Goal: Task Accomplishment & Management: Manage account settings

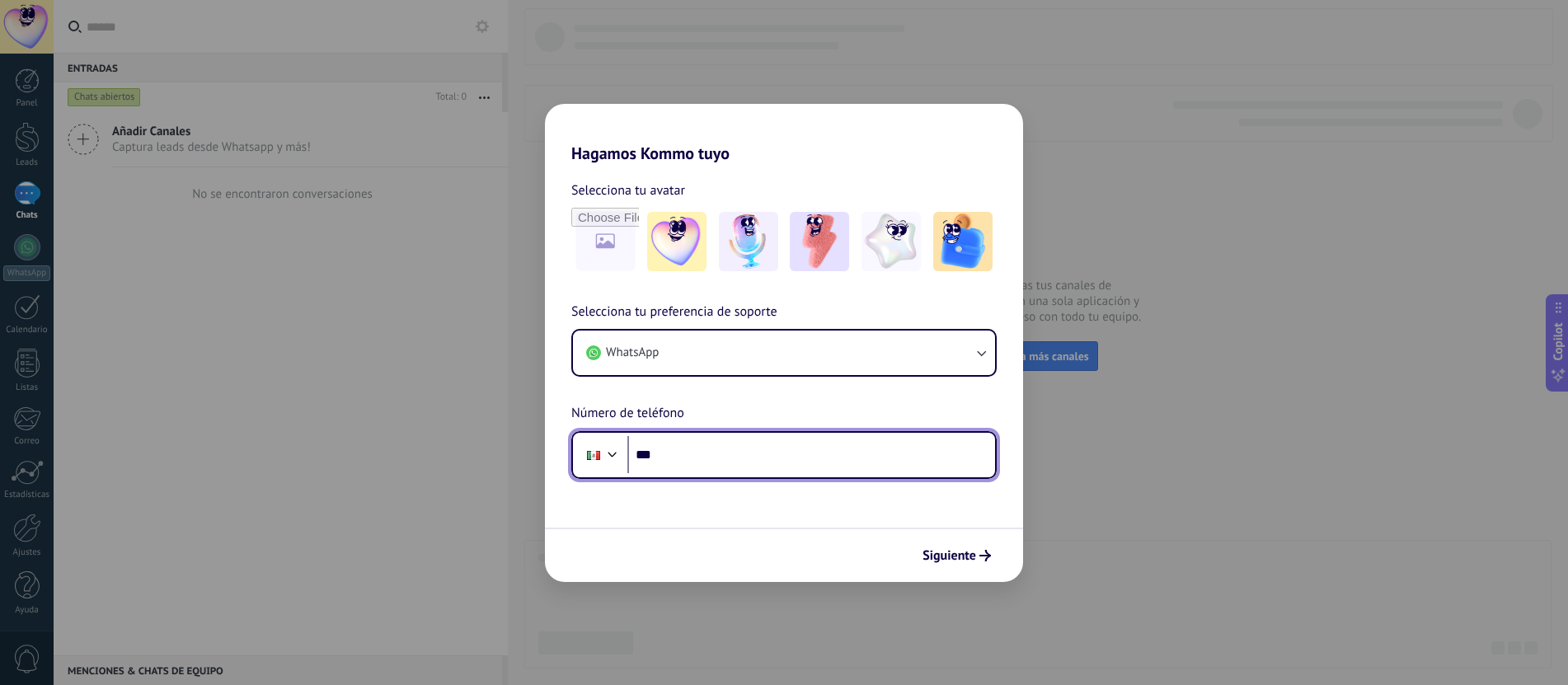
click at [834, 463] on input "***" at bounding box center [811, 455] width 368 height 38
type input "**********"
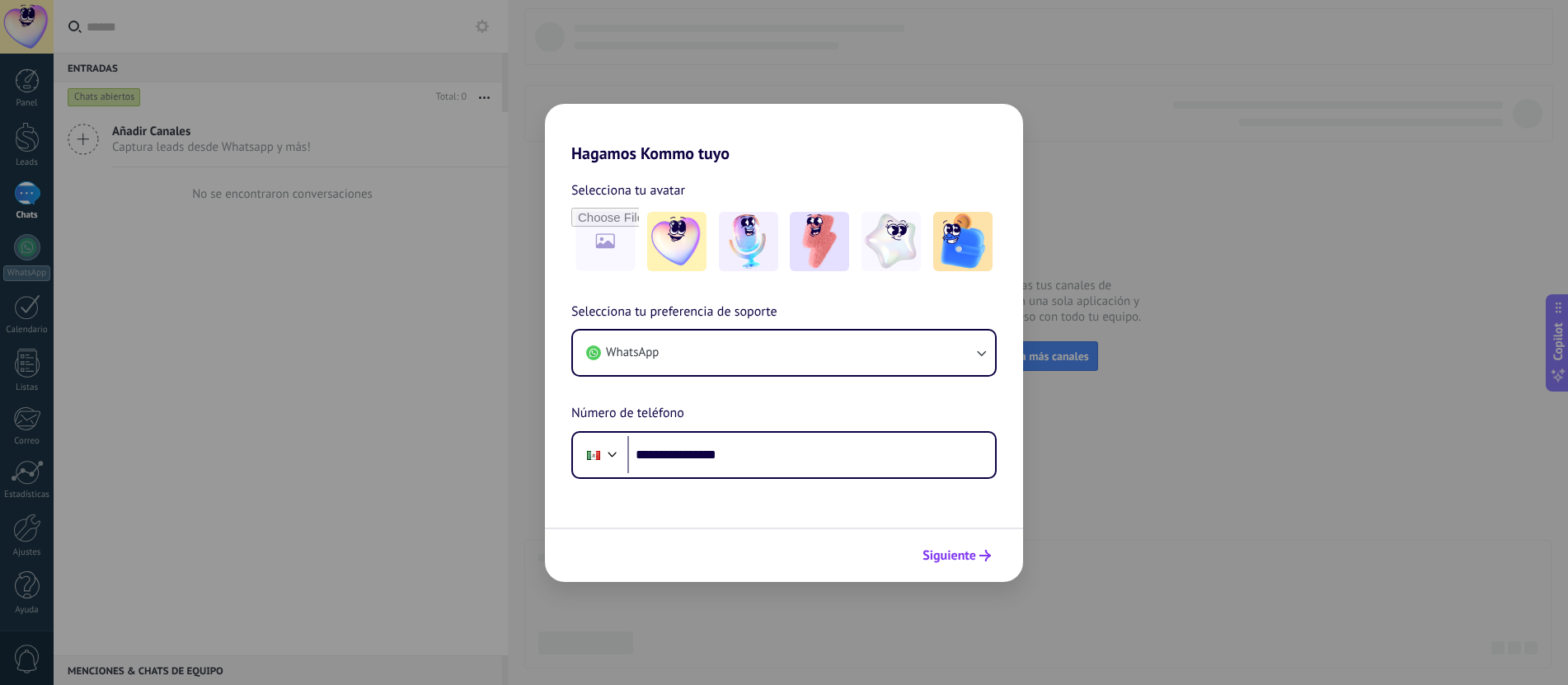
click at [958, 550] on span "Siguiente" at bounding box center [949, 556] width 54 height 11
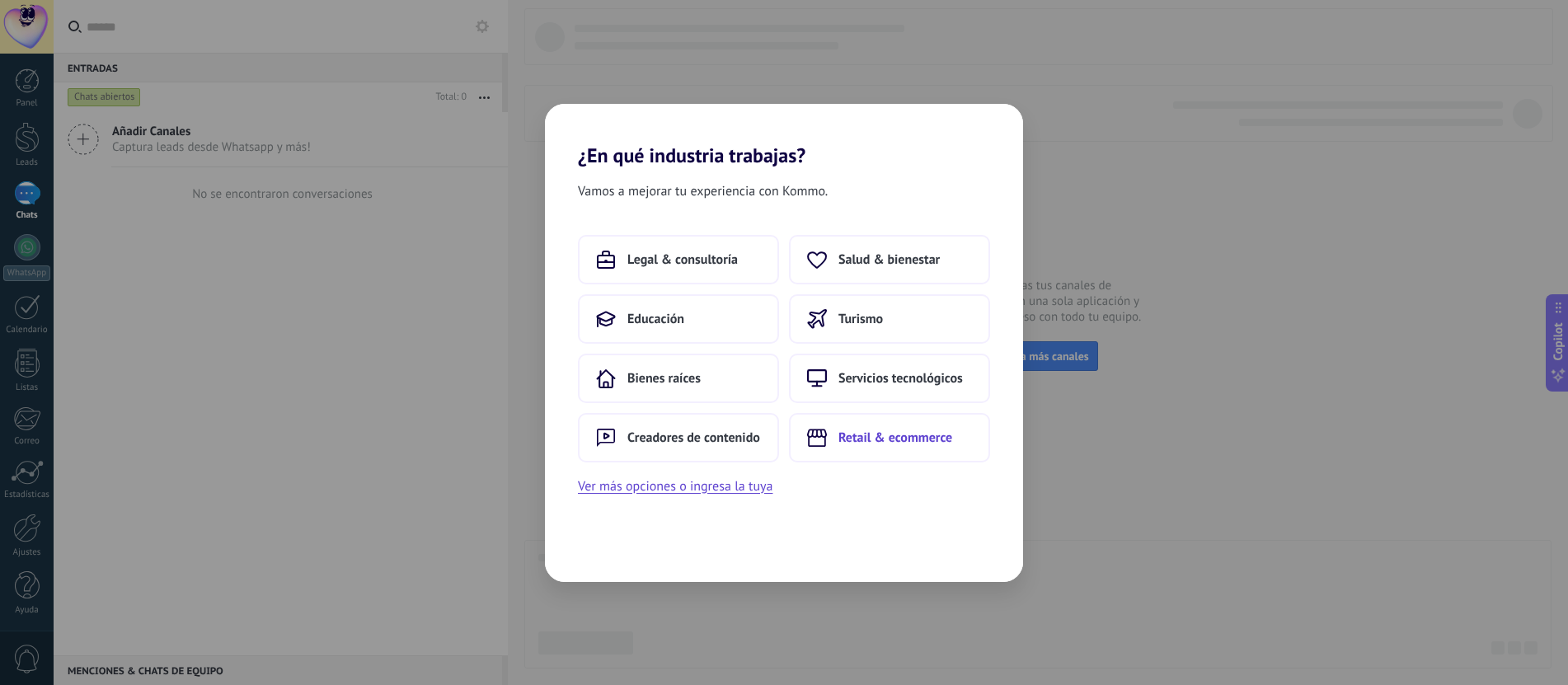
click at [849, 421] on button "Retail & ecommerce" at bounding box center [889, 438] width 201 height 50
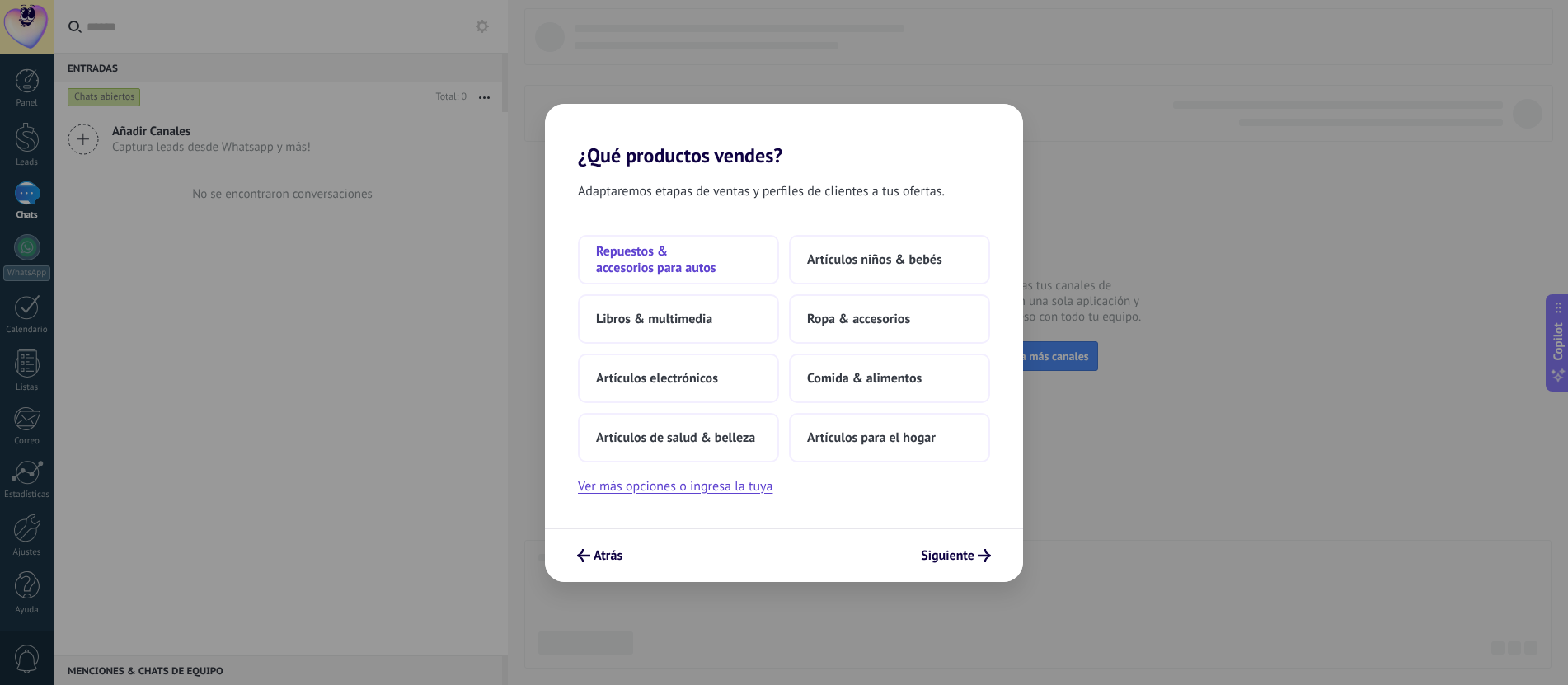
click at [672, 258] on span "Repuestos & accesorios para autos" at bounding box center [679, 260] width 165 height 33
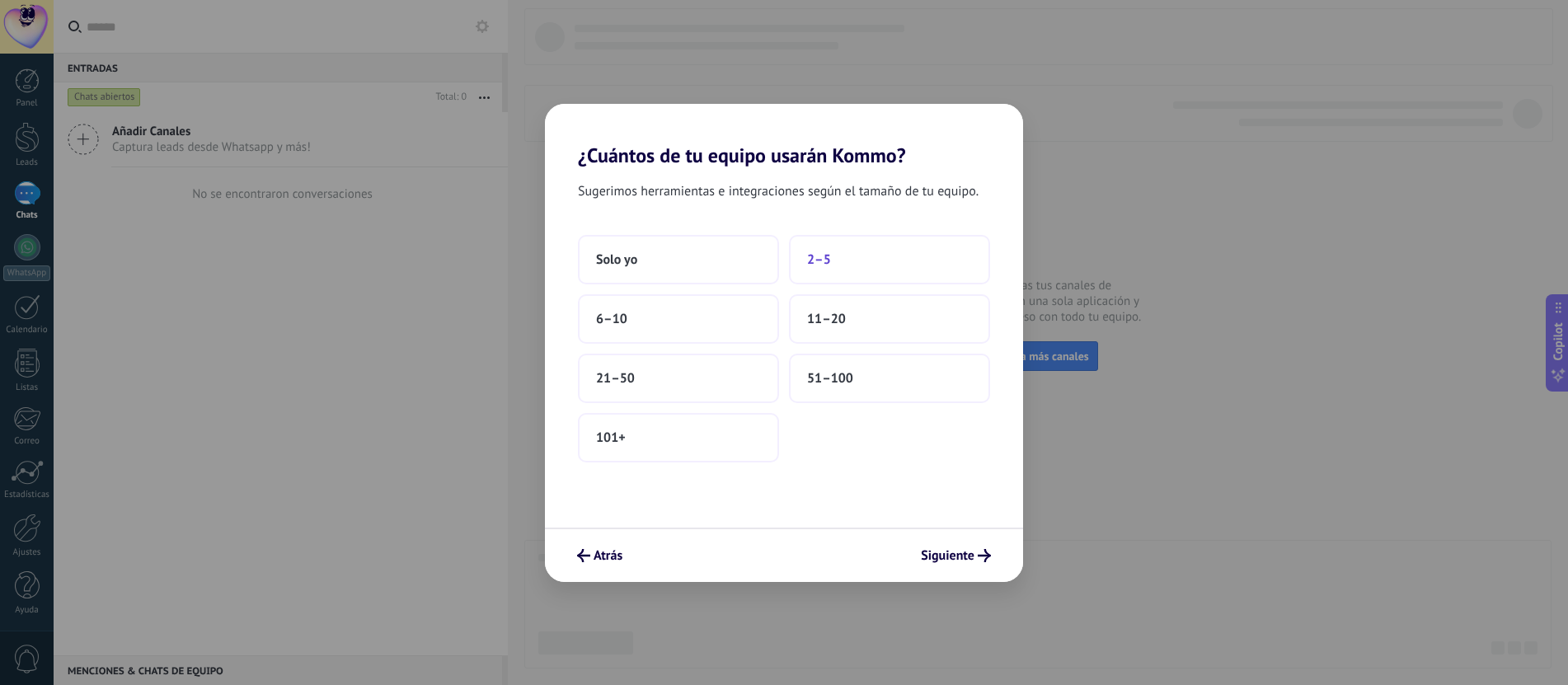
click at [835, 259] on button "2–5" at bounding box center [889, 260] width 201 height 50
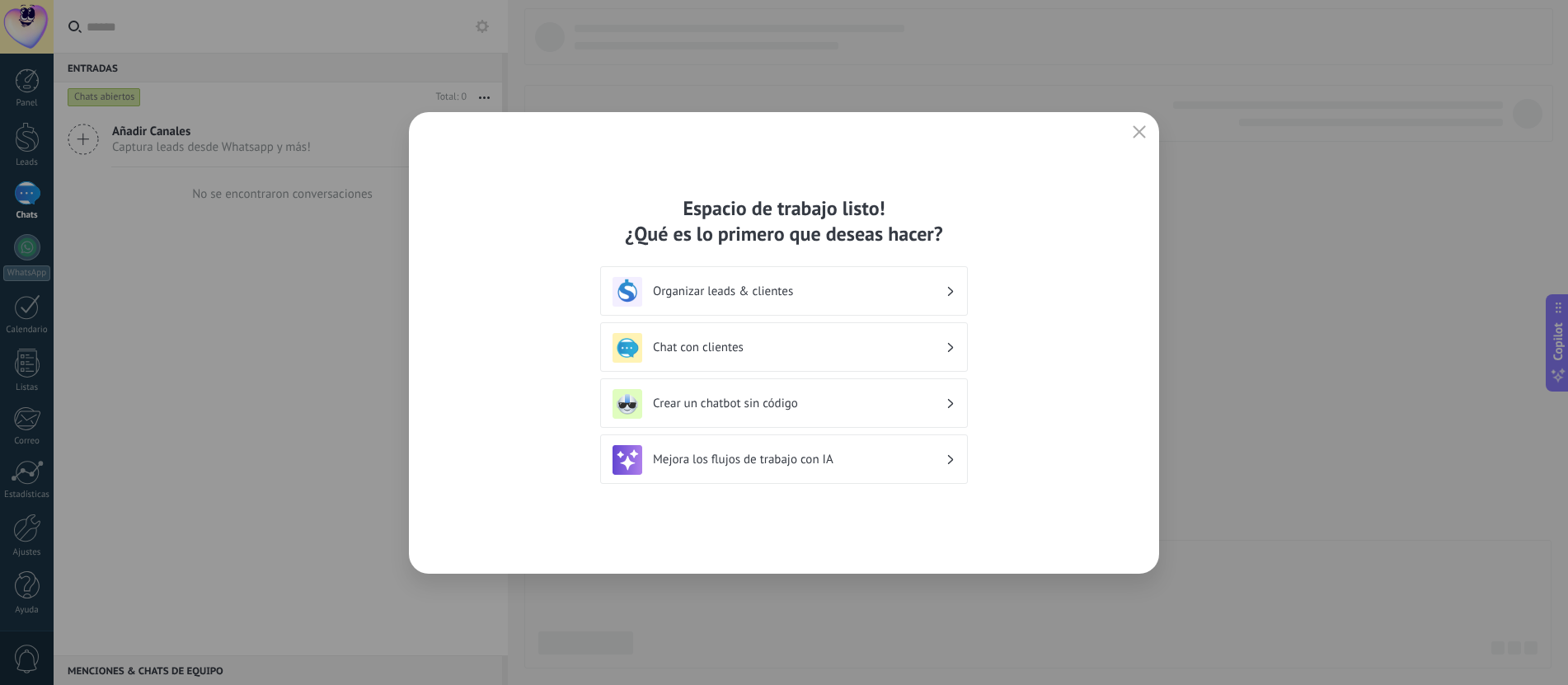
click at [1139, 122] on button "button" at bounding box center [1139, 132] width 21 height 23
click at [1139, 137] on div "Espacio de trabajo listo! ¿Qué es lo primero que deseas hacer? Organizar leads …" at bounding box center [784, 342] width 1568 height 685
click at [1138, 137] on div "Espacio de trabajo listo! ¿Qué es lo primero que deseas hacer? Organizar leads …" at bounding box center [784, 342] width 1568 height 685
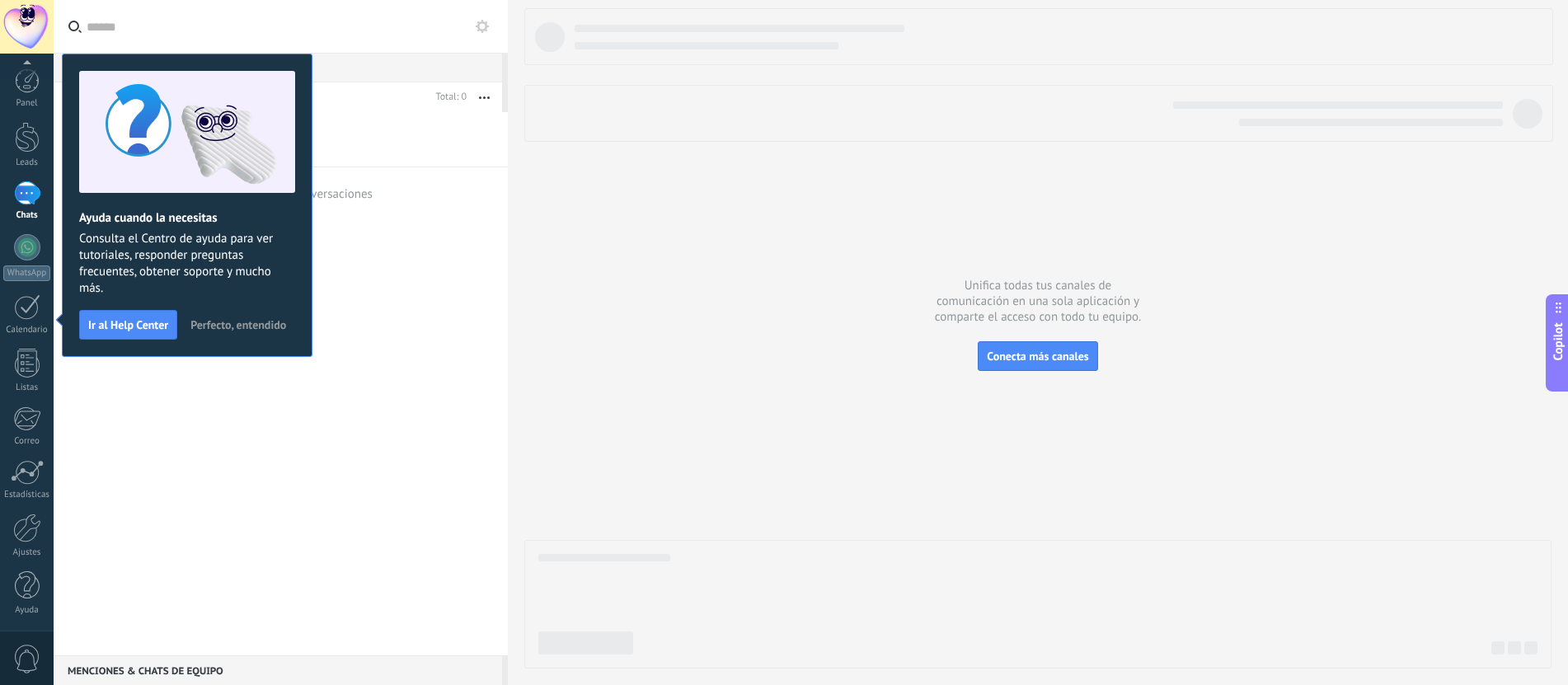
scroll to position [1, 0]
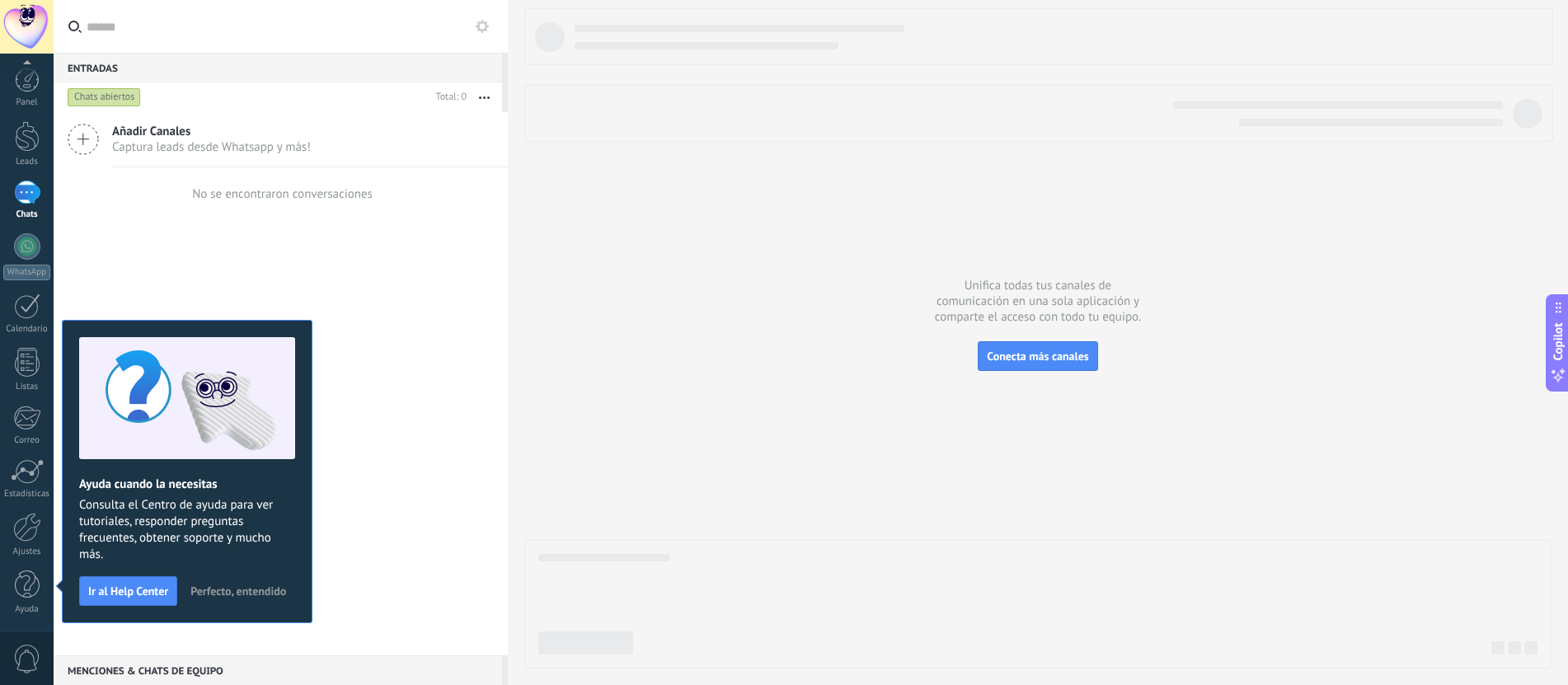
click at [37, 29] on div at bounding box center [27, 27] width 54 height 54
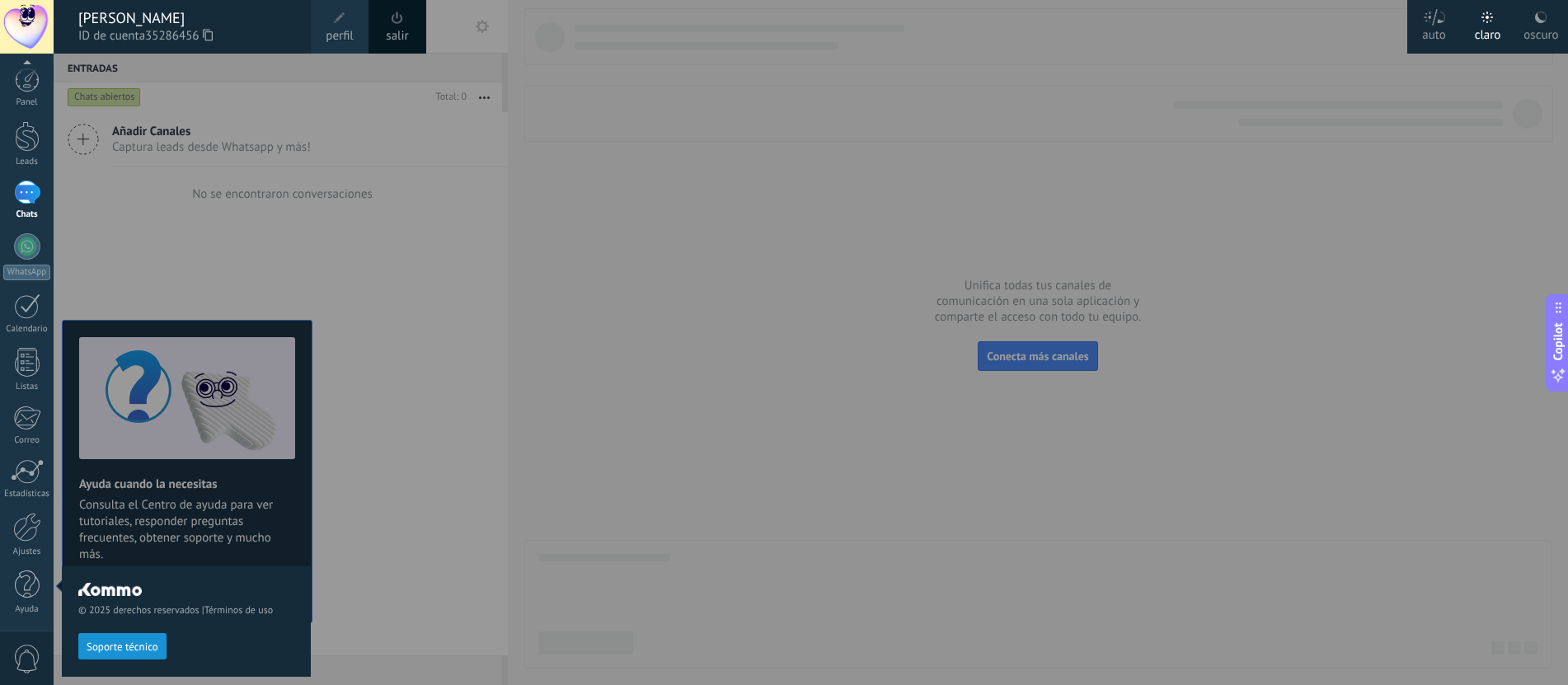
click at [505, 468] on div at bounding box center [838, 342] width 1568 height 685
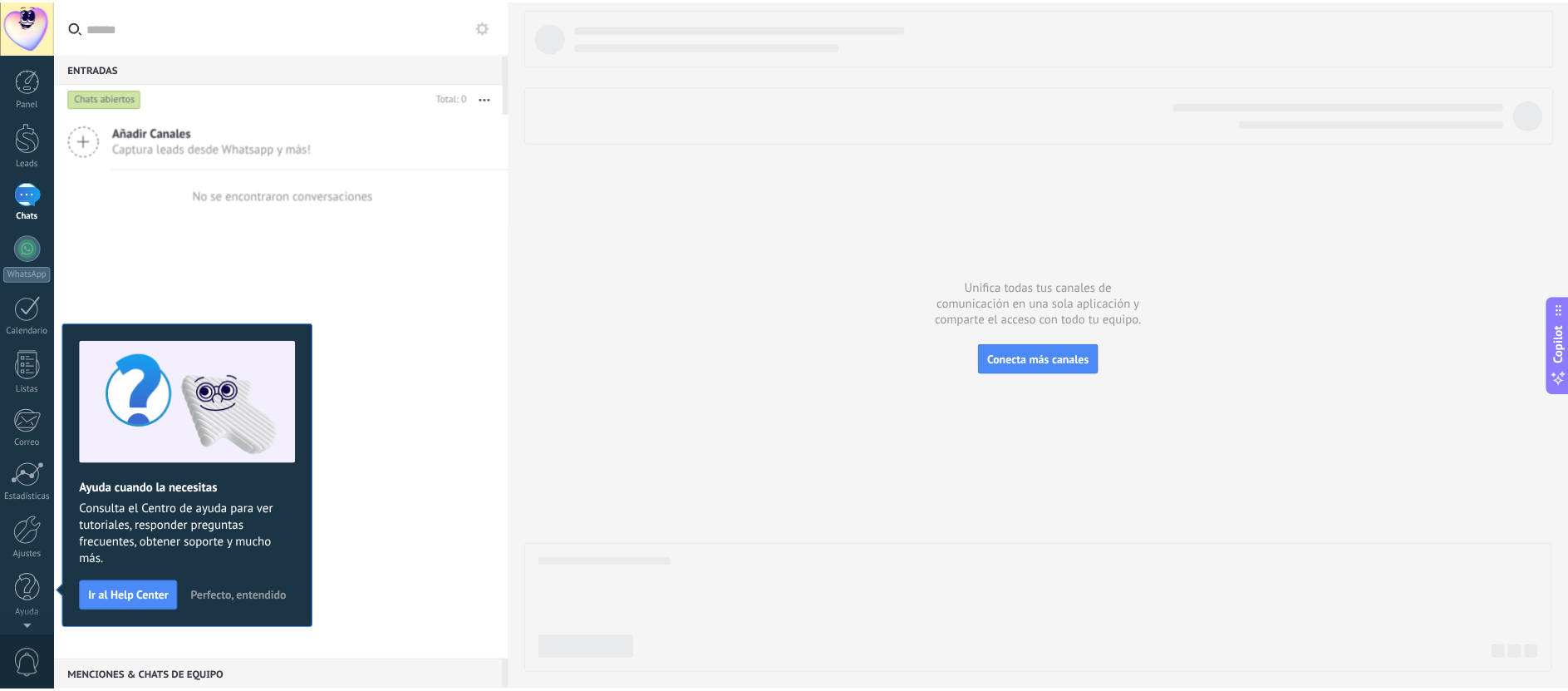
scroll to position [0, 0]
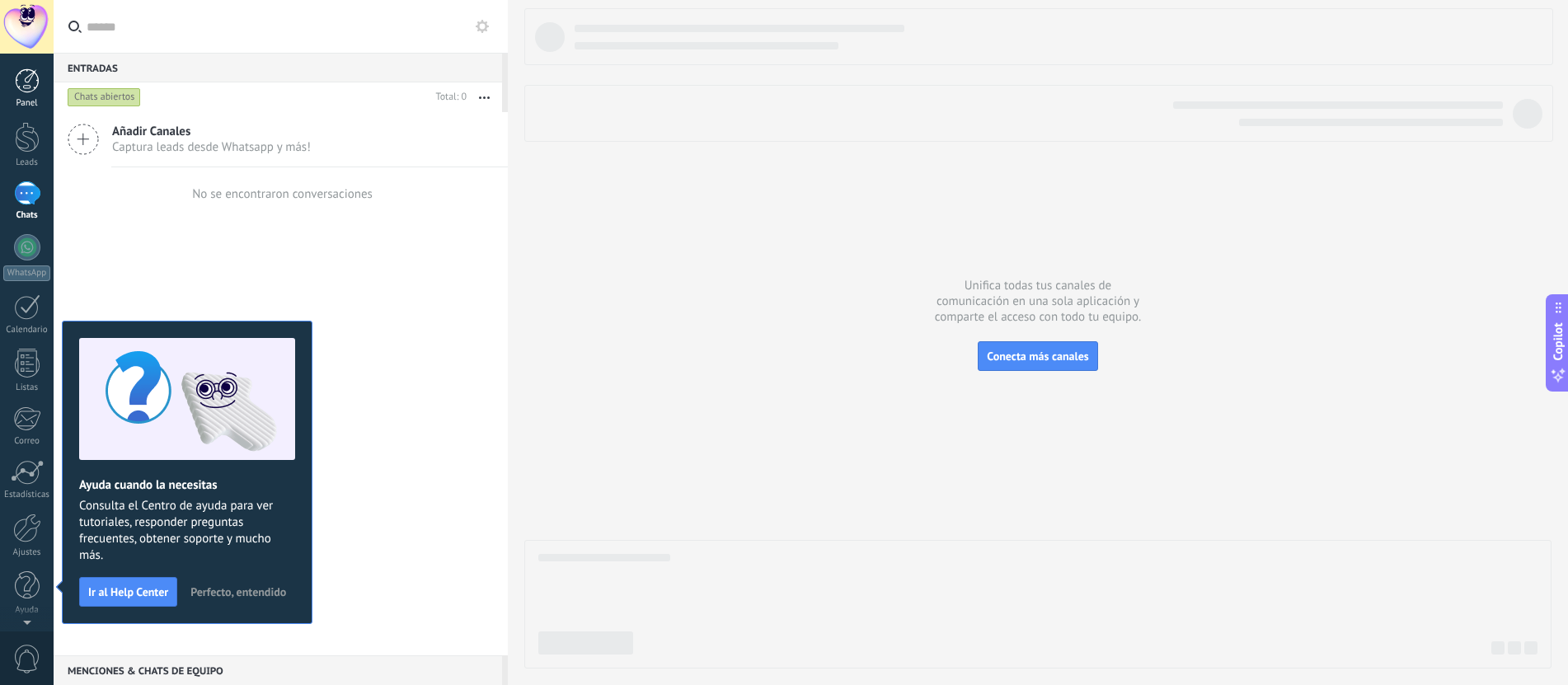
click at [26, 78] on div at bounding box center [27, 80] width 25 height 25
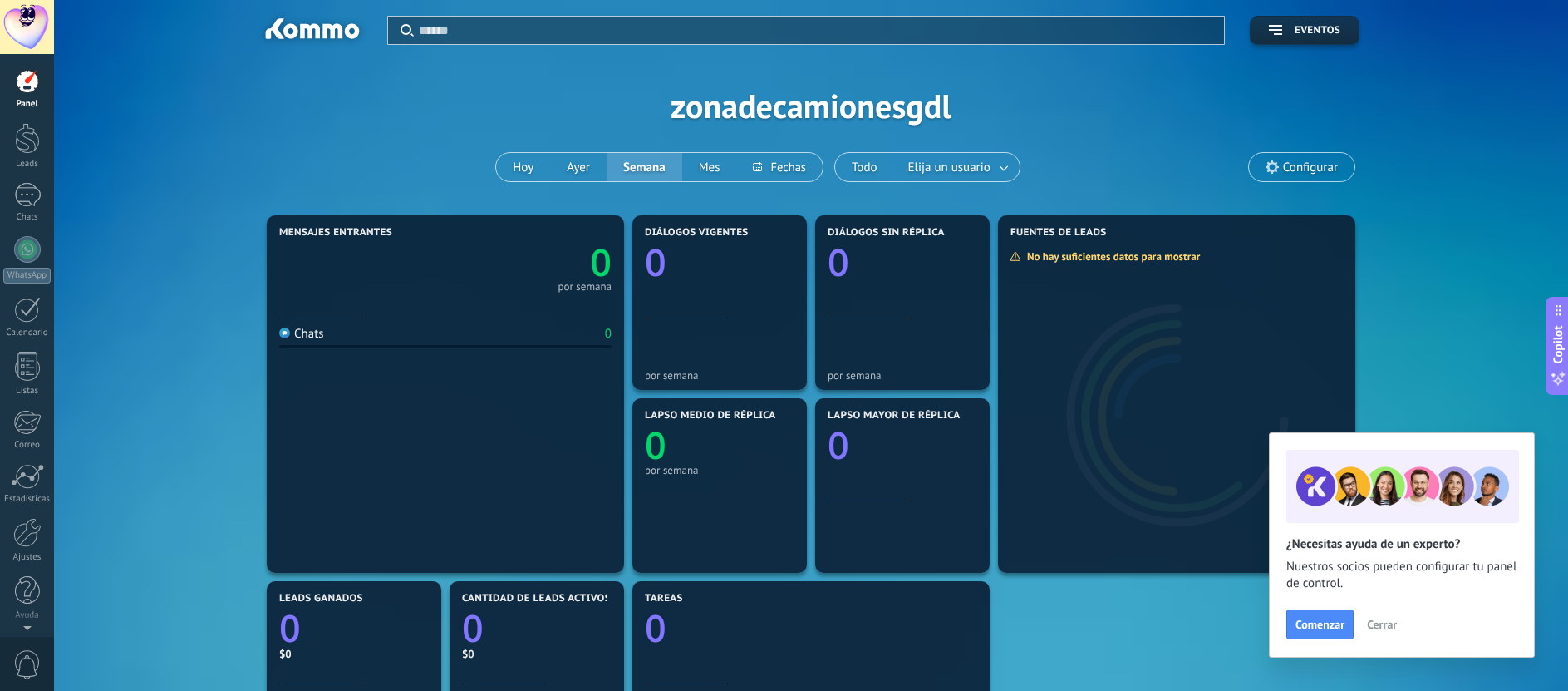
click at [33, 664] on span "0" at bounding box center [27, 664] width 28 height 29
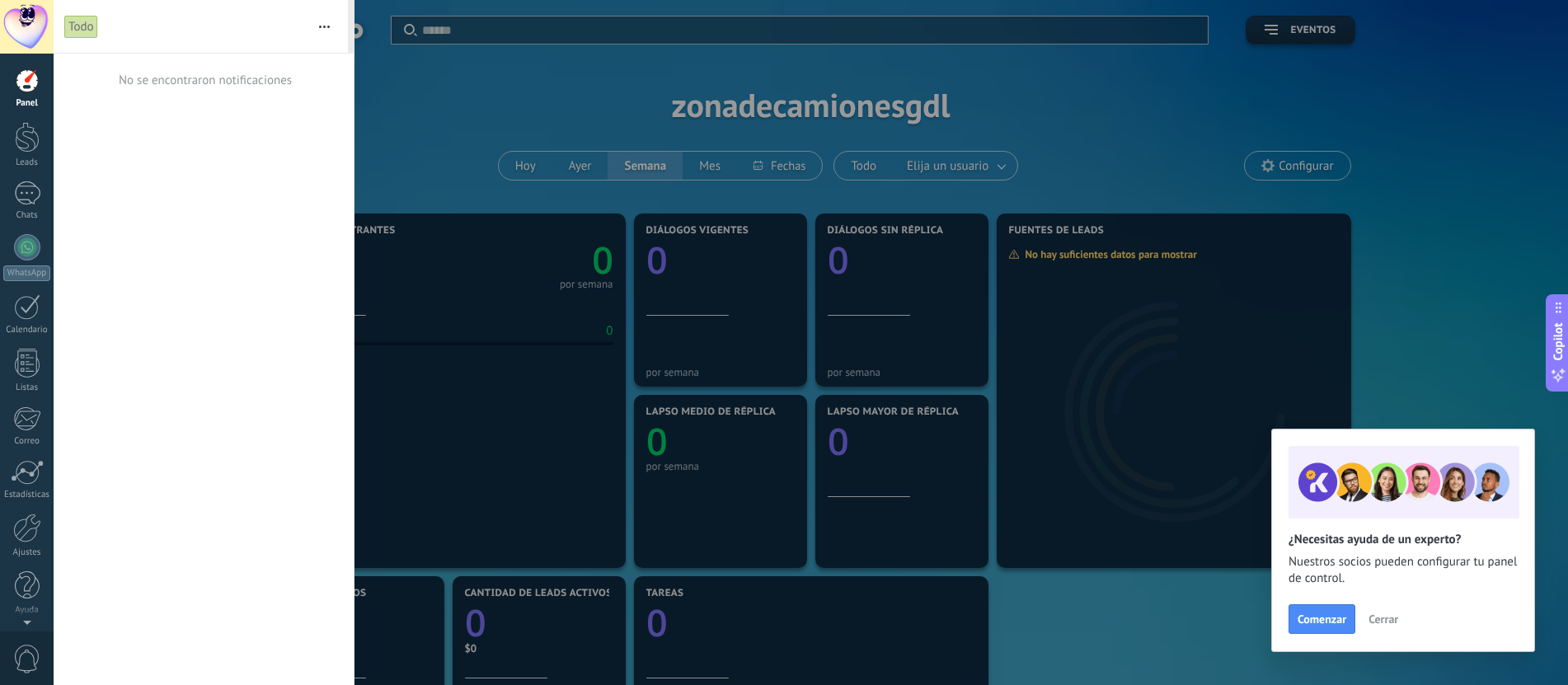
click at [38, 24] on div at bounding box center [27, 27] width 54 height 54
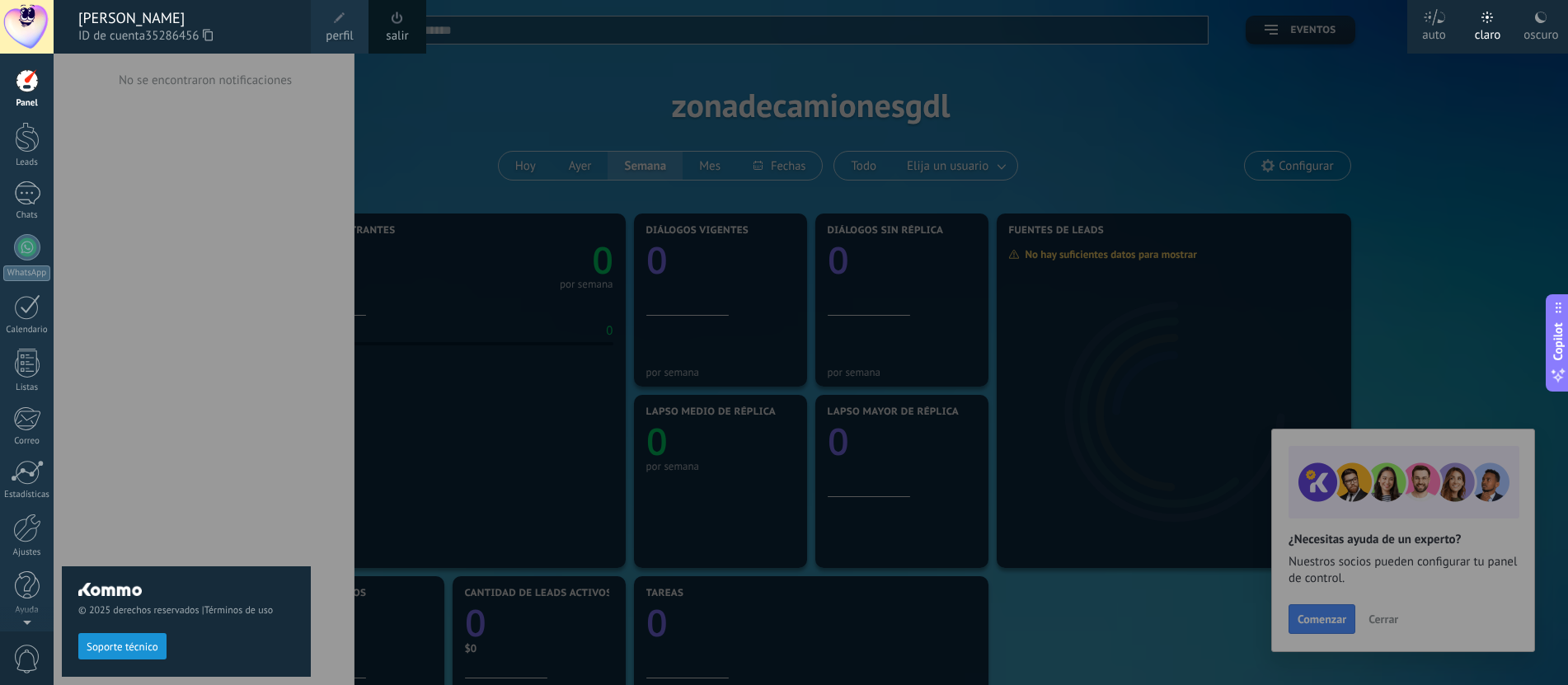
click at [194, 23] on div "[PERSON_NAME]" at bounding box center [186, 17] width 216 height 18
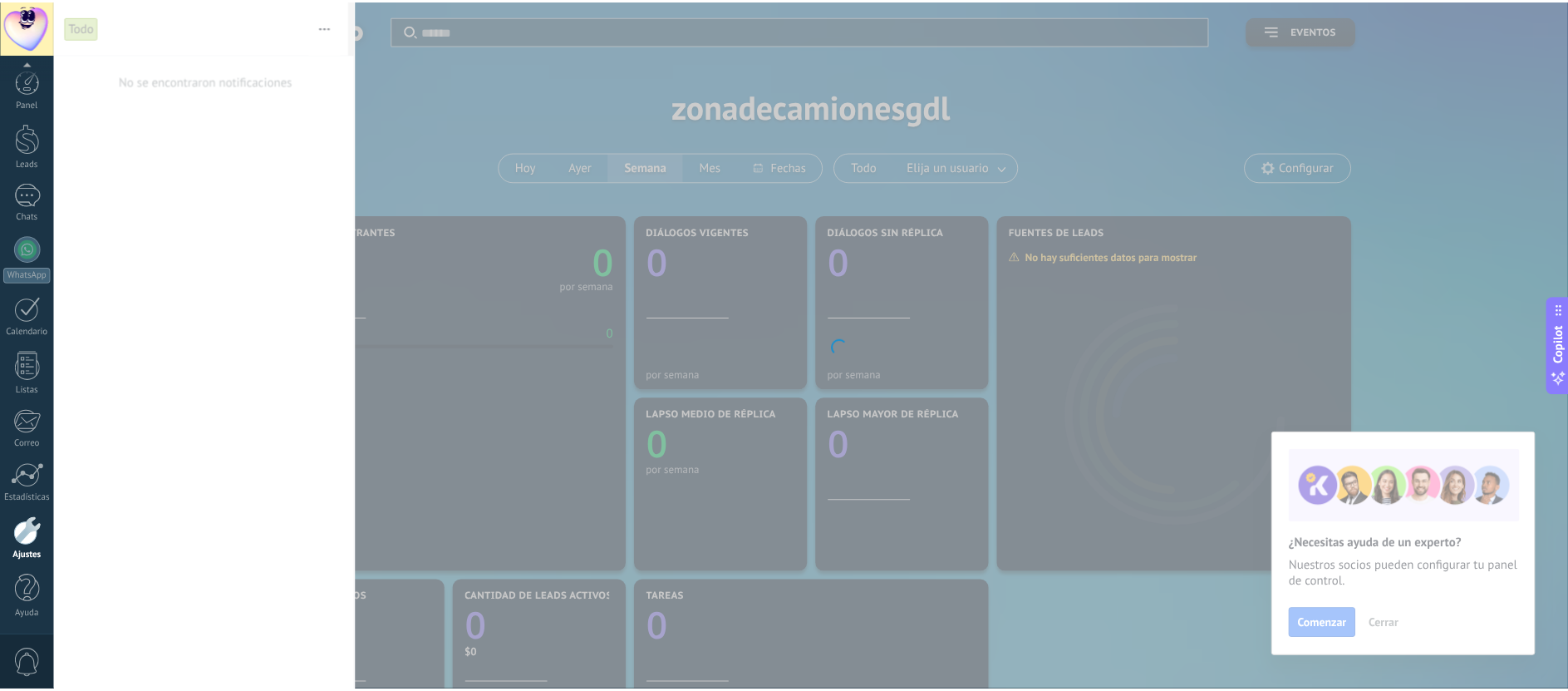
scroll to position [1, 0]
